Goal: Task Accomplishment & Management: Manage account settings

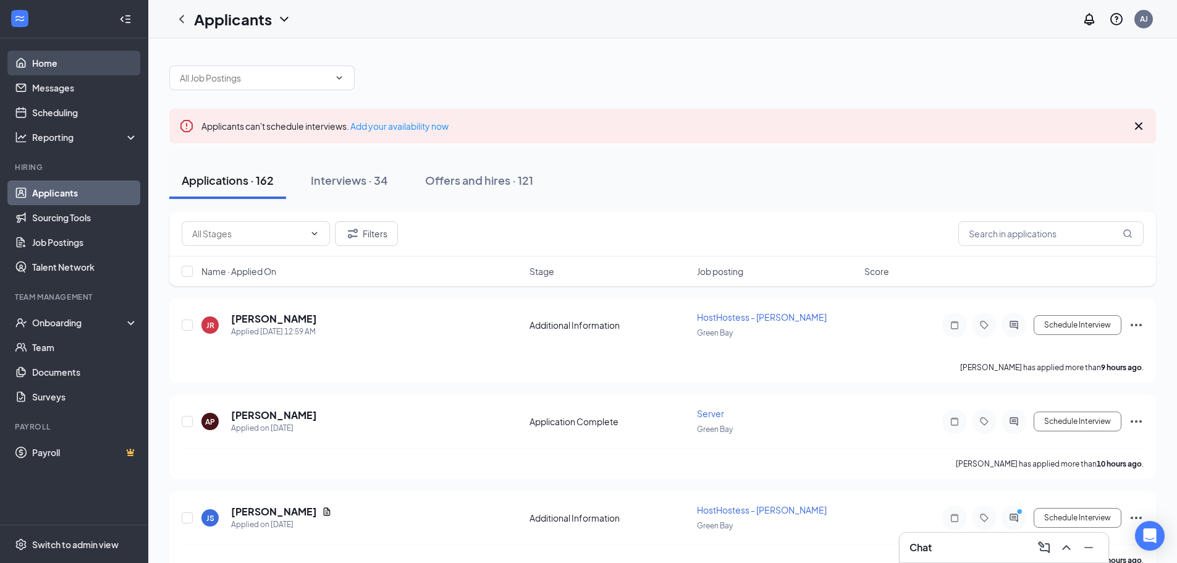
click at [51, 62] on link "Home" at bounding box center [85, 63] width 106 height 25
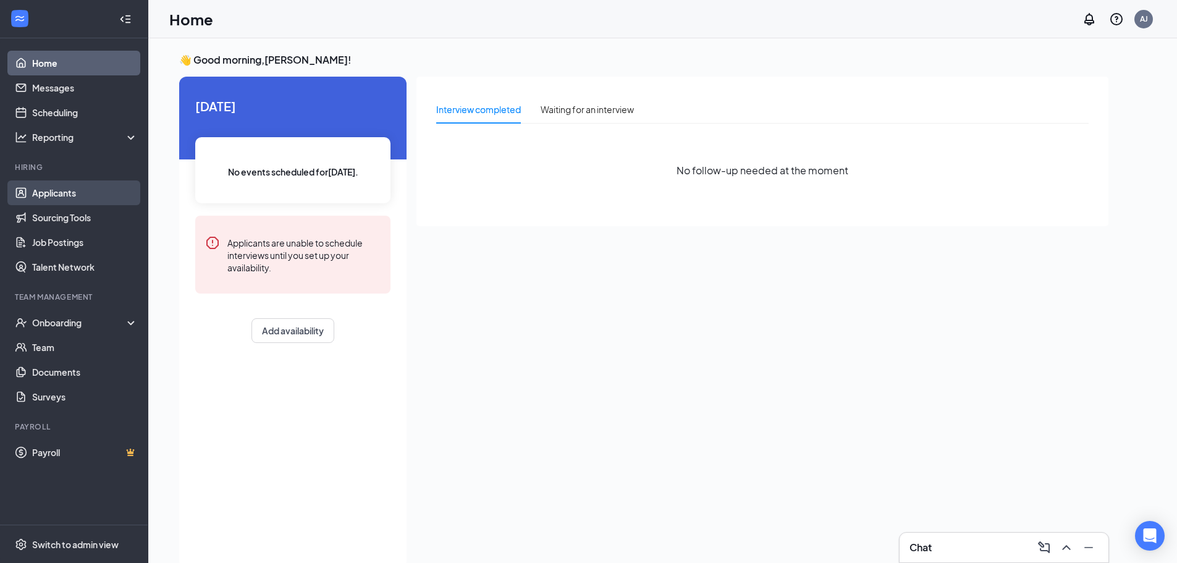
click at [70, 191] on link "Applicants" at bounding box center [85, 192] width 106 height 25
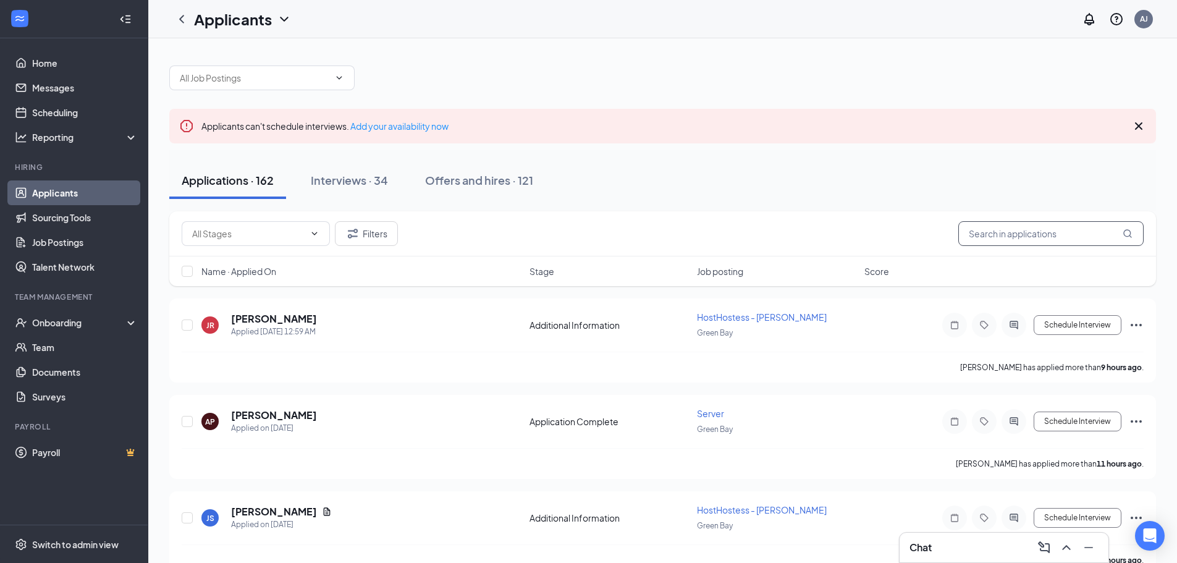
click at [1010, 229] on input "text" at bounding box center [1050, 233] width 185 height 25
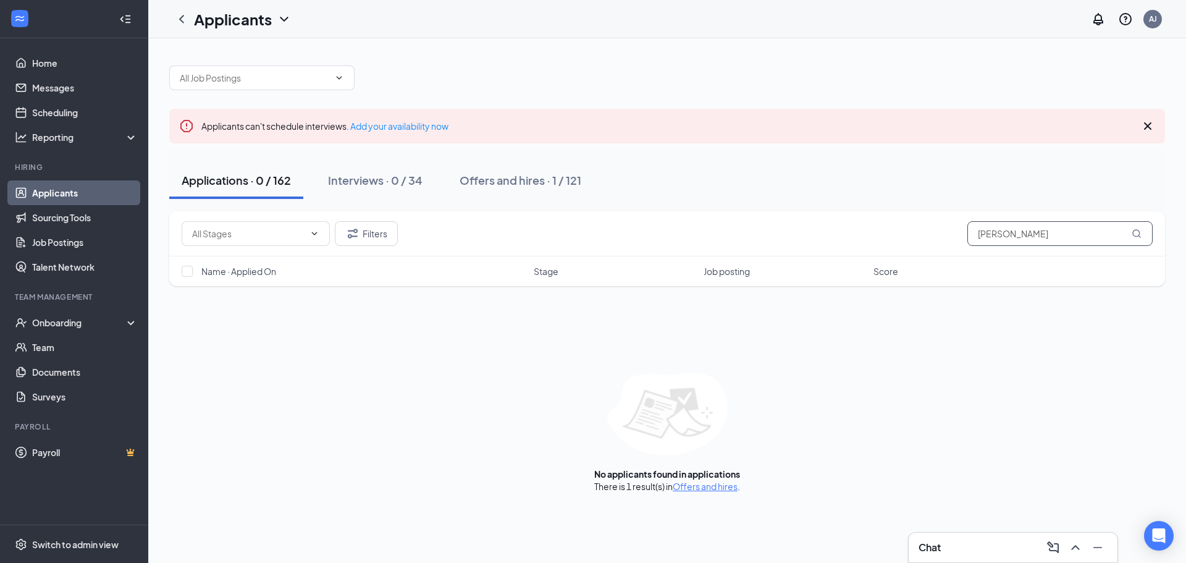
type input "[PERSON_NAME]"
click at [479, 180] on div "Offers and hires · 1 / 121" at bounding box center [521, 179] width 122 height 15
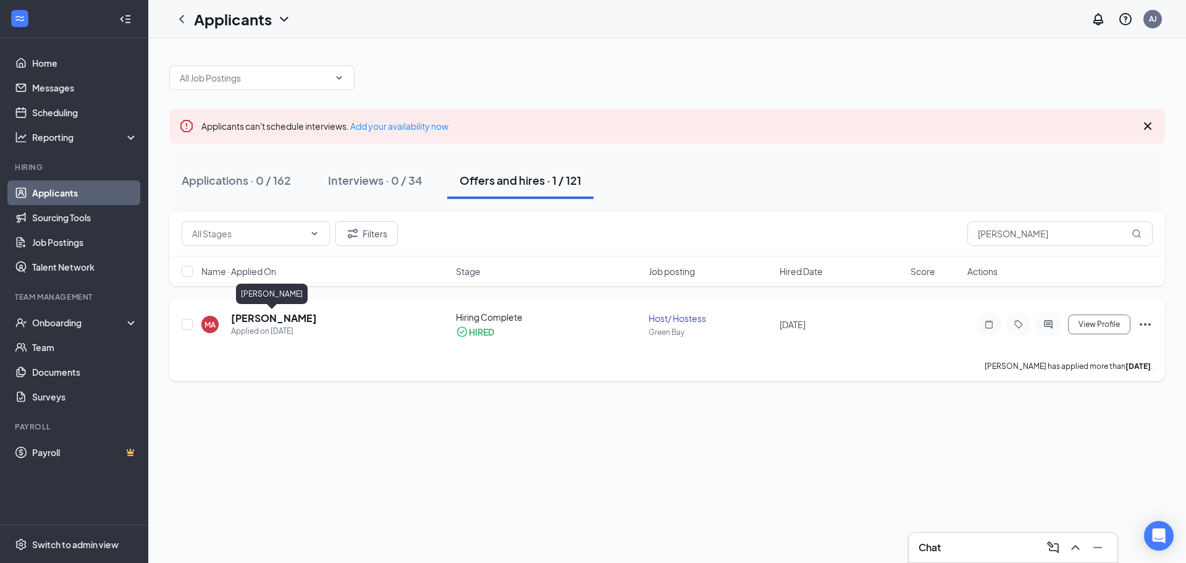
click at [287, 315] on h5 "[PERSON_NAME]" at bounding box center [274, 318] width 86 height 14
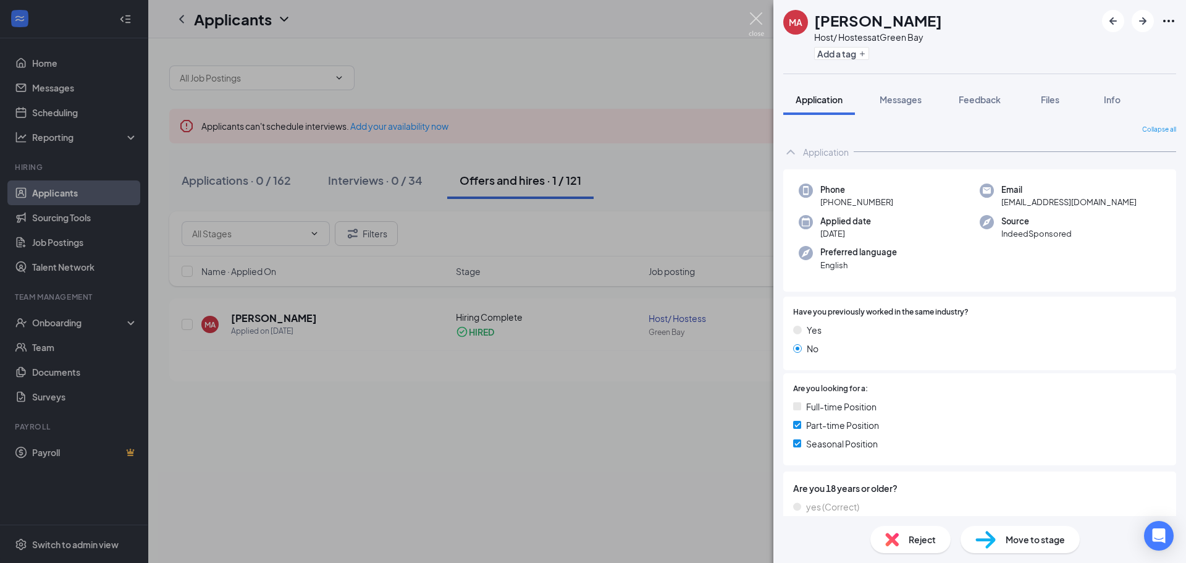
click at [759, 17] on img at bounding box center [756, 24] width 15 height 24
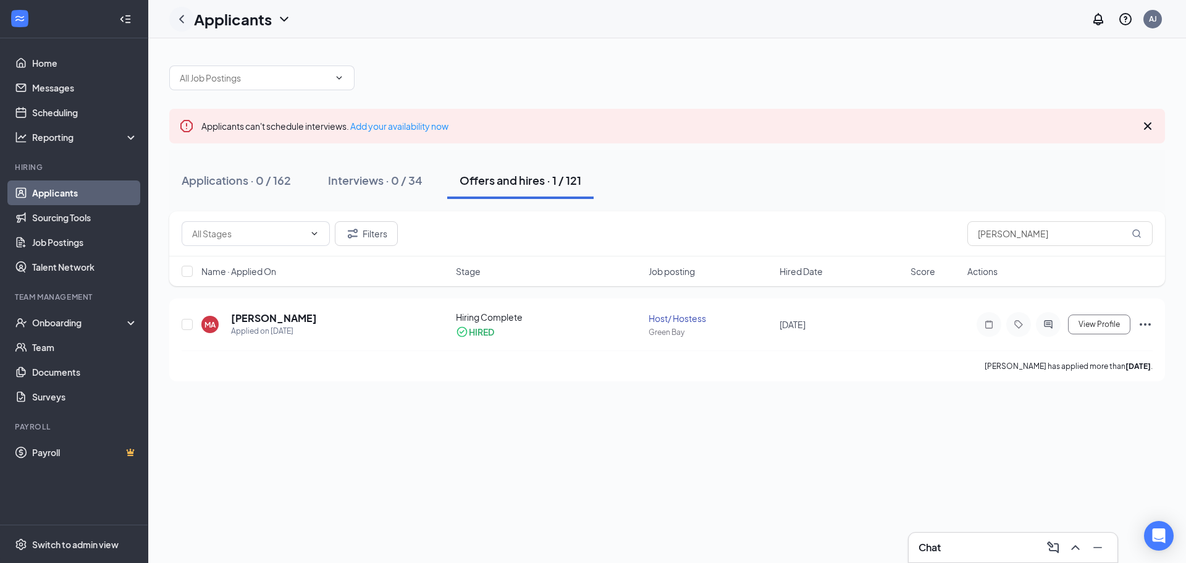
click at [180, 22] on icon "ChevronLeft" at bounding box center [181, 19] width 15 height 15
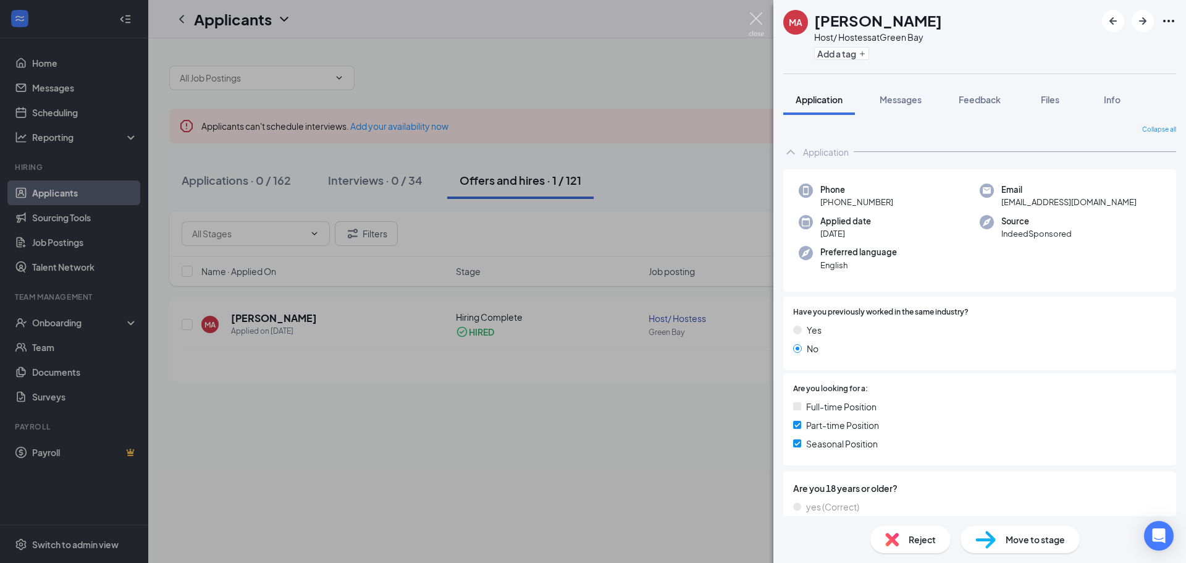
click at [764, 29] on img at bounding box center [756, 24] width 15 height 24
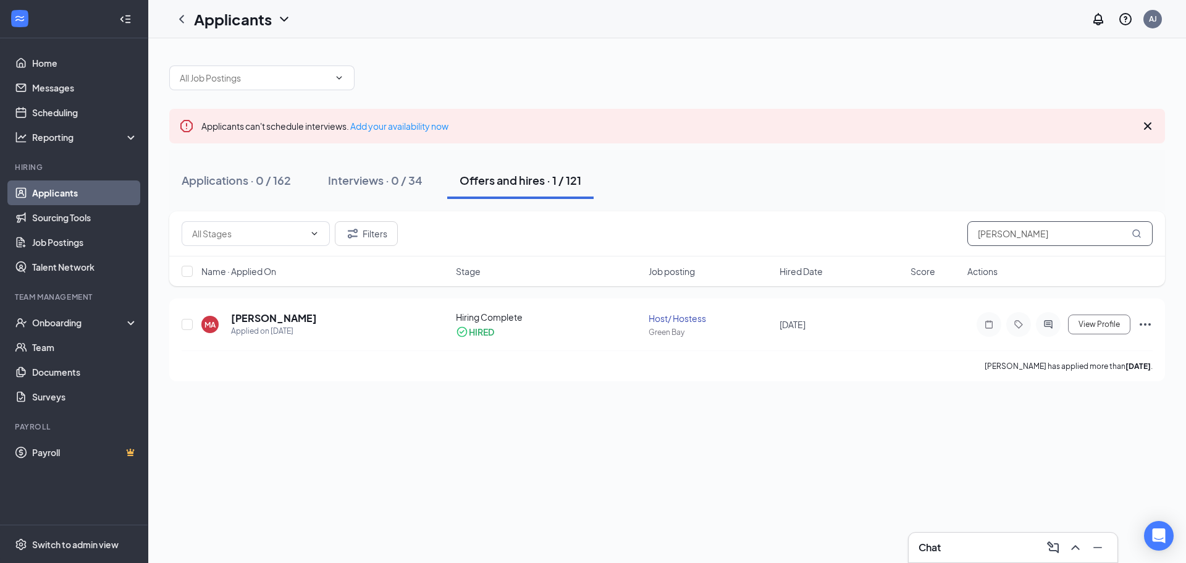
drag, startPoint x: 1038, startPoint y: 227, endPoint x: 831, endPoint y: 234, distance: 207.1
click at [835, 234] on div "Filters [PERSON_NAME]" at bounding box center [667, 233] width 971 height 25
type input "\"
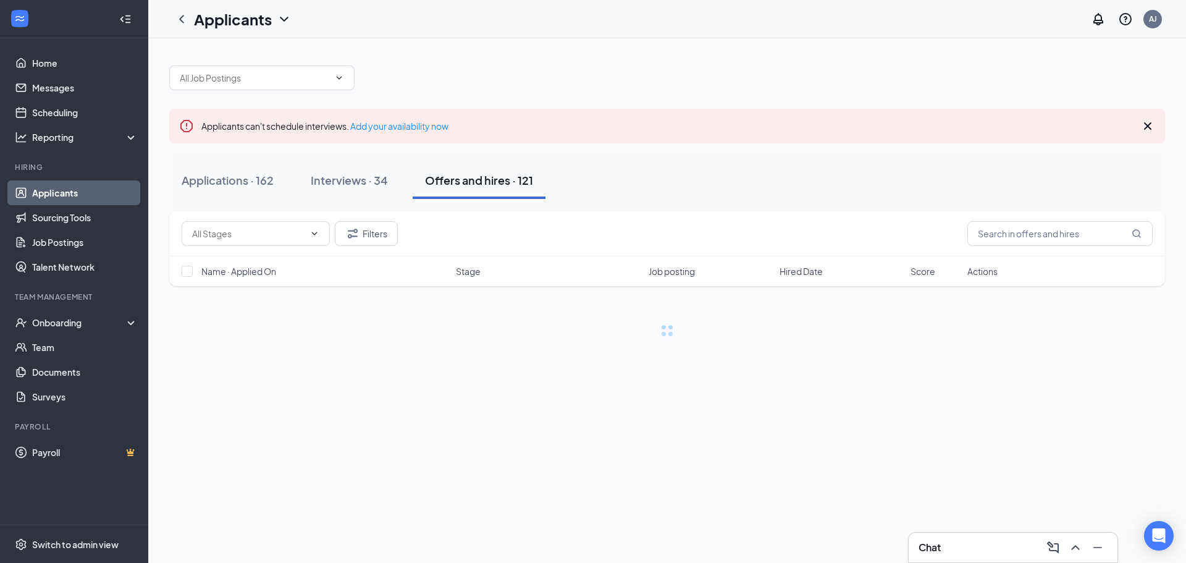
click at [53, 200] on link "Applicants" at bounding box center [85, 192] width 106 height 25
